Goal: Task Accomplishment & Management: Complete application form

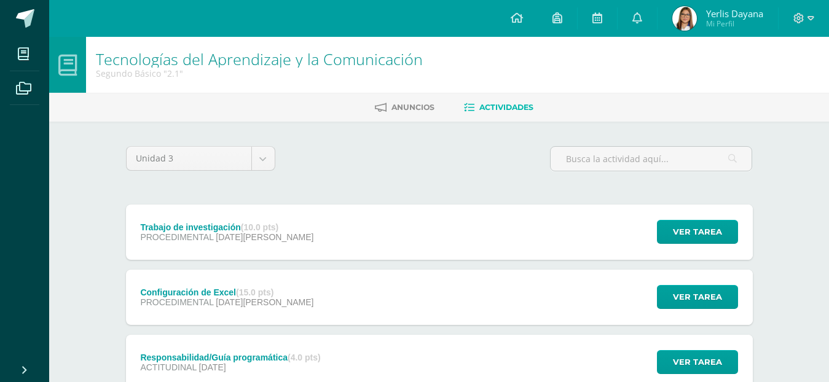
scroll to position [61, 0]
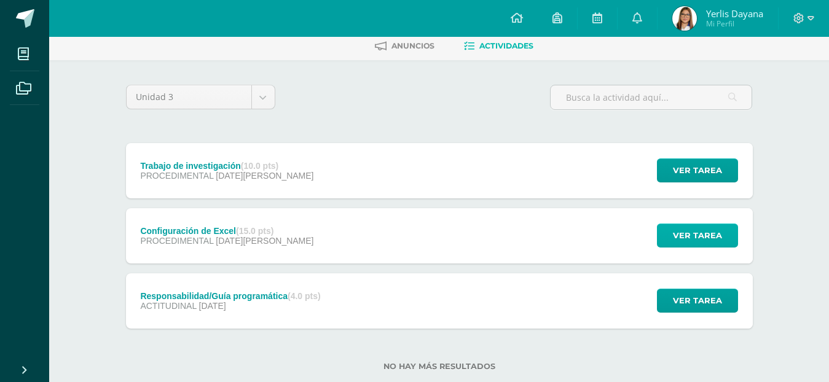
click at [708, 232] on span "Ver tarea" at bounding box center [697, 235] width 49 height 23
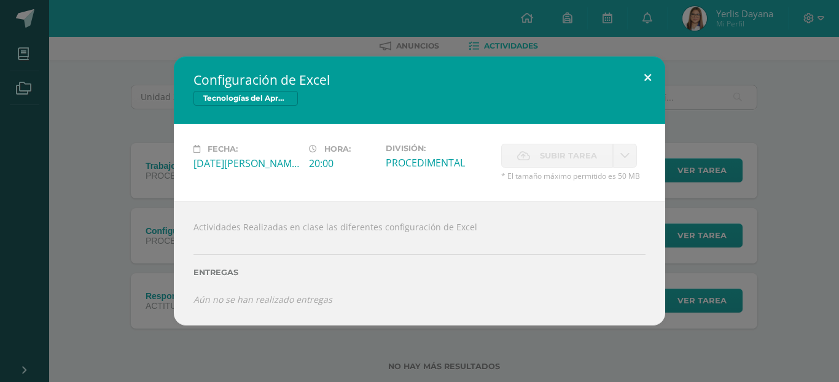
click at [640, 72] on button at bounding box center [647, 78] width 35 height 42
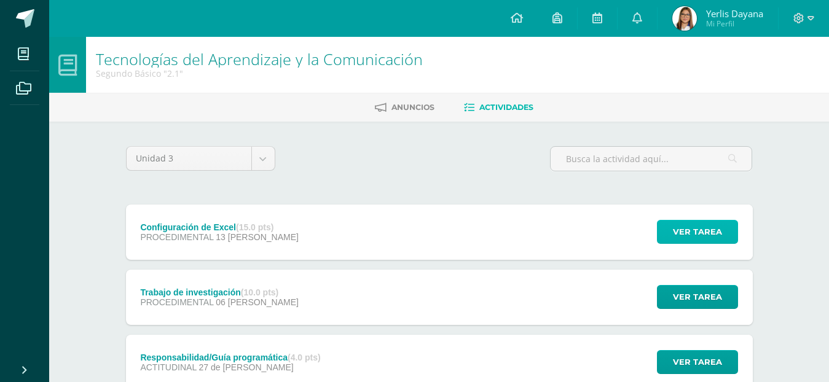
click at [689, 228] on span "Ver tarea" at bounding box center [697, 232] width 49 height 23
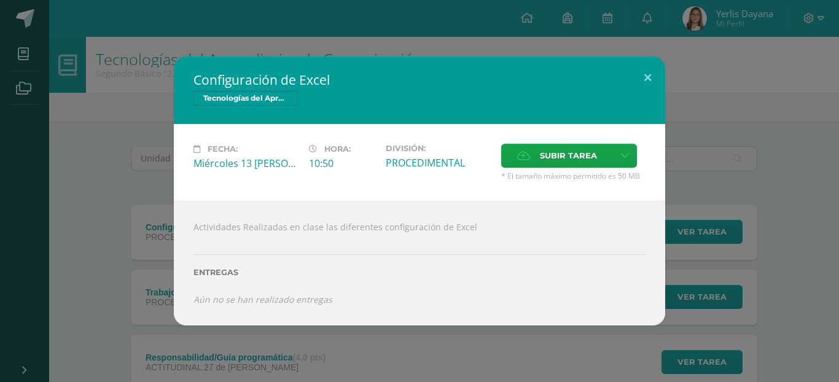
drag, startPoint x: 564, startPoint y: 155, endPoint x: 486, endPoint y: 162, distance: 78.2
click at [483, 164] on div "PROCEDIMENTAL" at bounding box center [439, 163] width 106 height 14
click at [540, 150] on span "Subir tarea" at bounding box center [568, 155] width 57 height 23
click at [0, 0] on input "Subir tarea" at bounding box center [0, 0] width 0 height 0
